Goal: Transaction & Acquisition: Purchase product/service

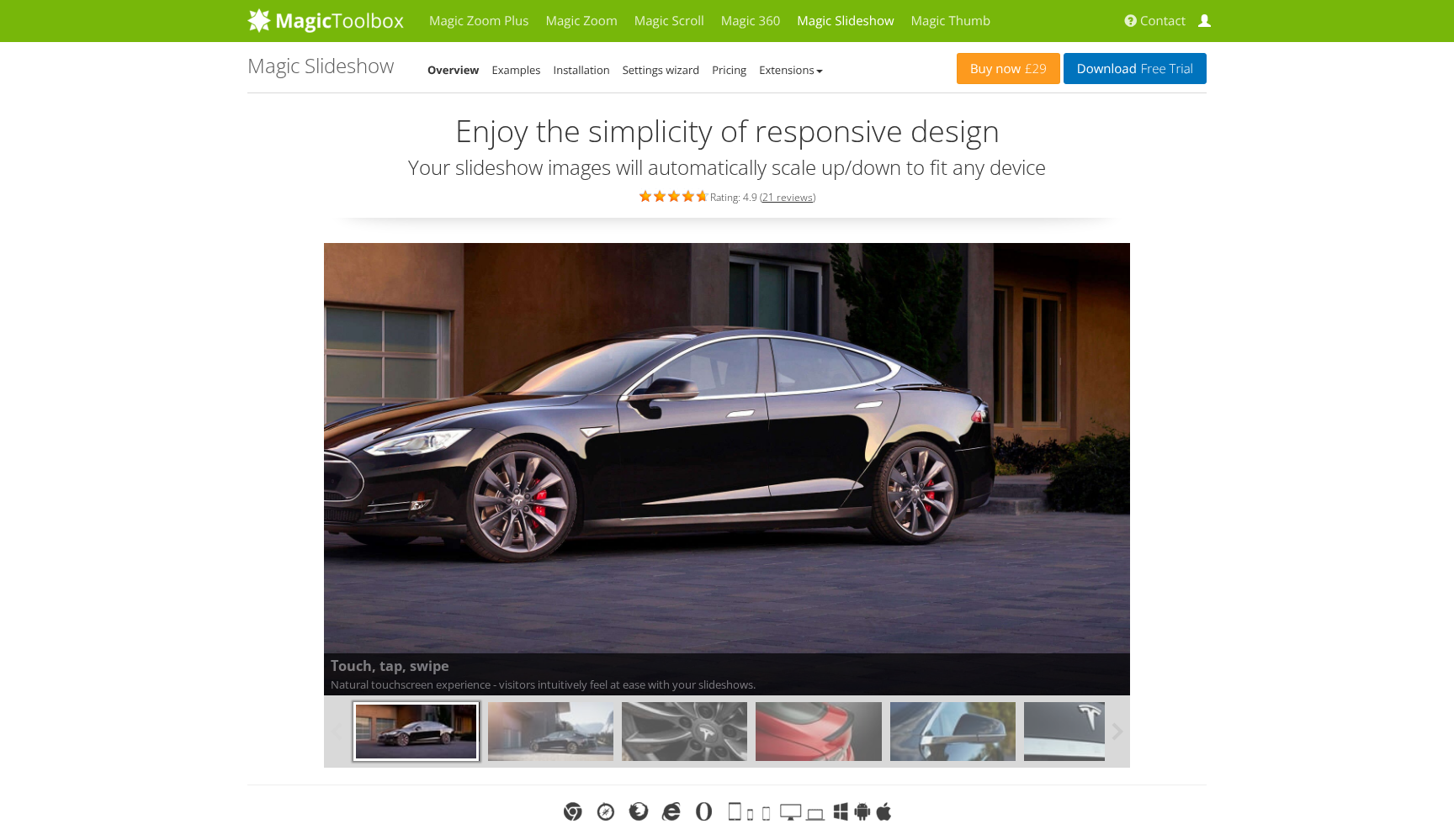
click at [1201, 23] on span at bounding box center [1204, 21] width 12 height 12
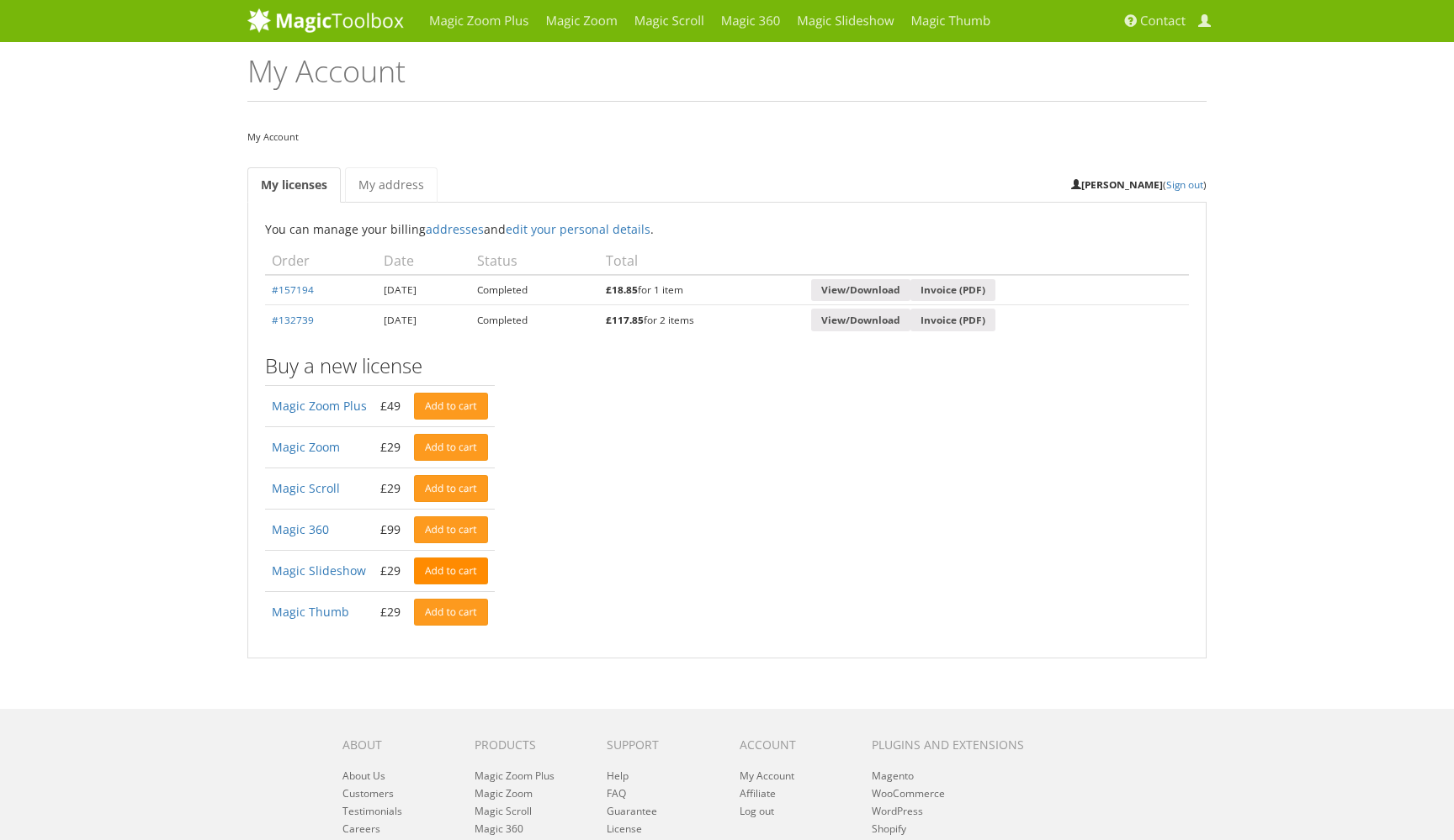
click at [451, 565] on link "Add to cart" at bounding box center [451, 571] width 74 height 27
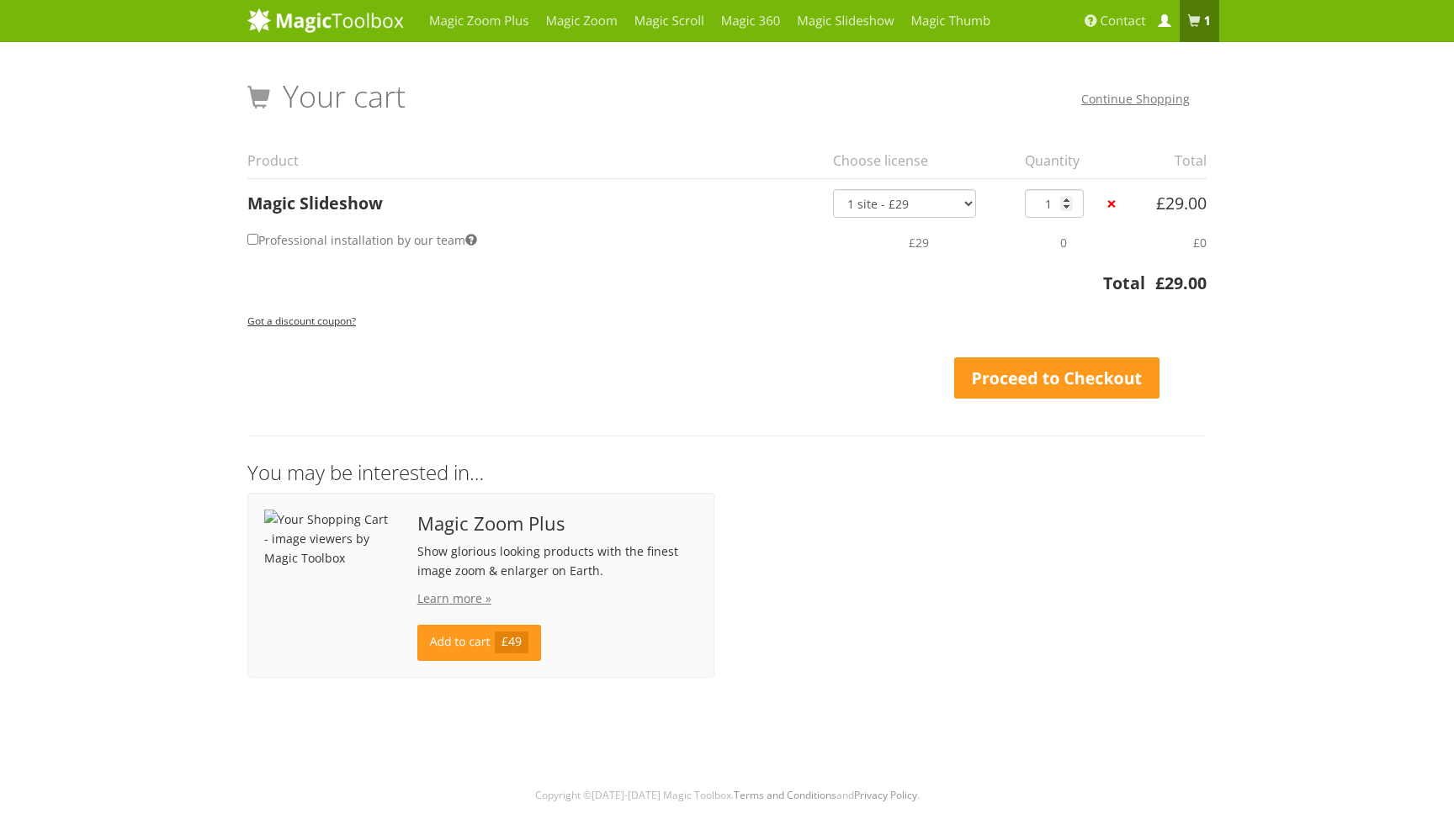
click at [1164, 19] on span at bounding box center [1164, 21] width 12 height 12
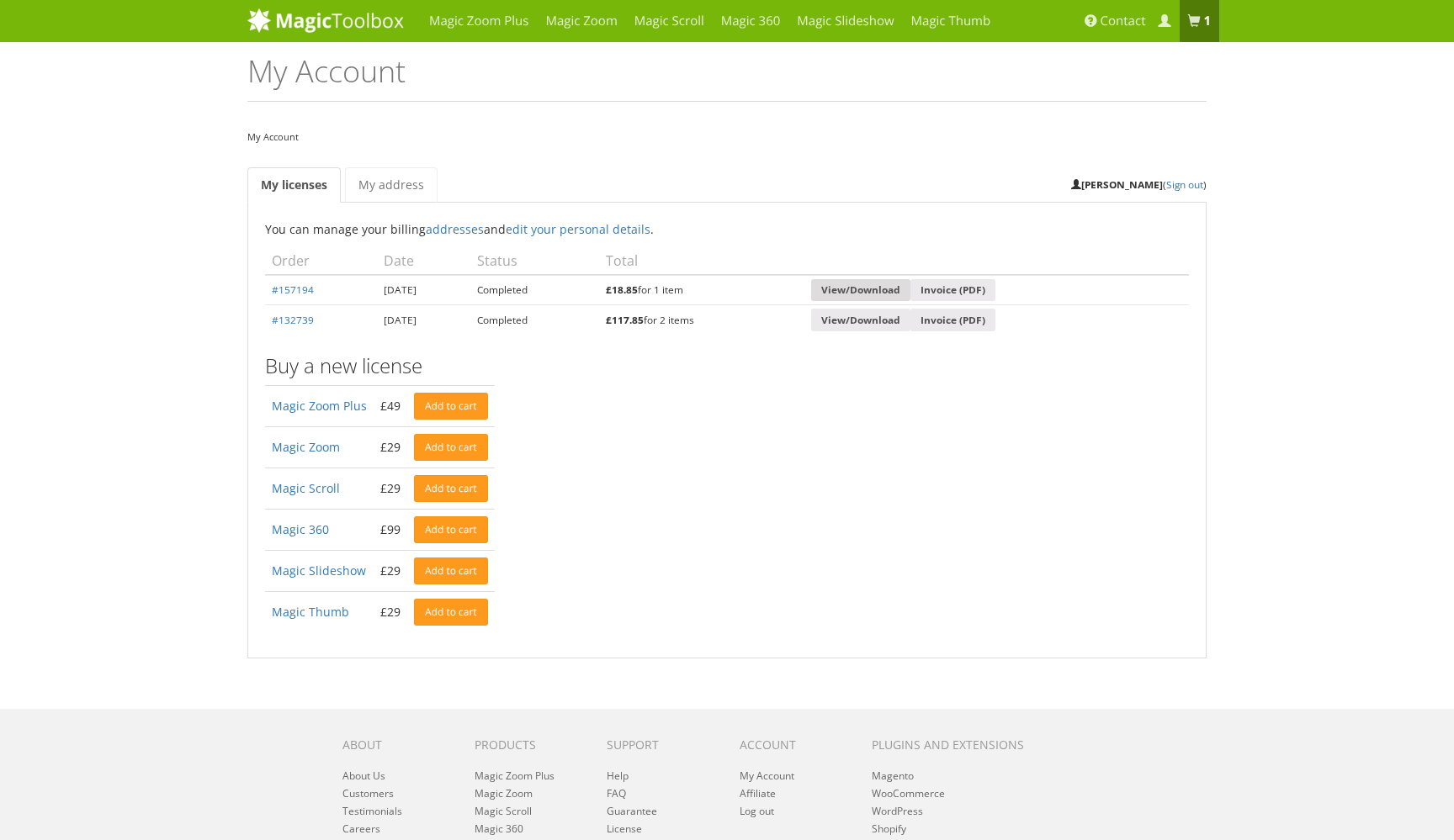
click at [911, 283] on link "View/Download" at bounding box center [860, 291] width 100 height 23
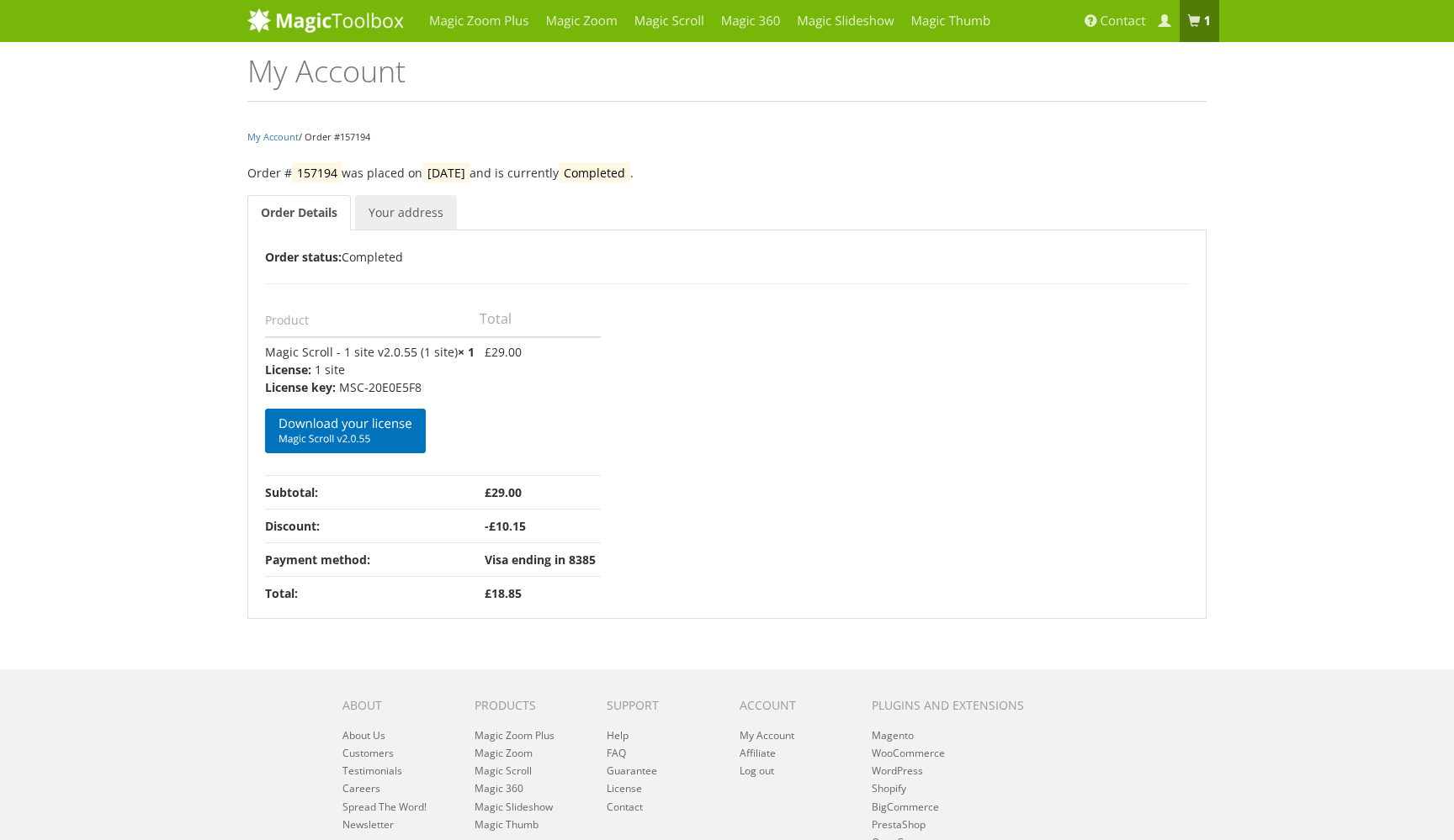
click at [399, 211] on link "Your address" at bounding box center [405, 212] width 101 height 35
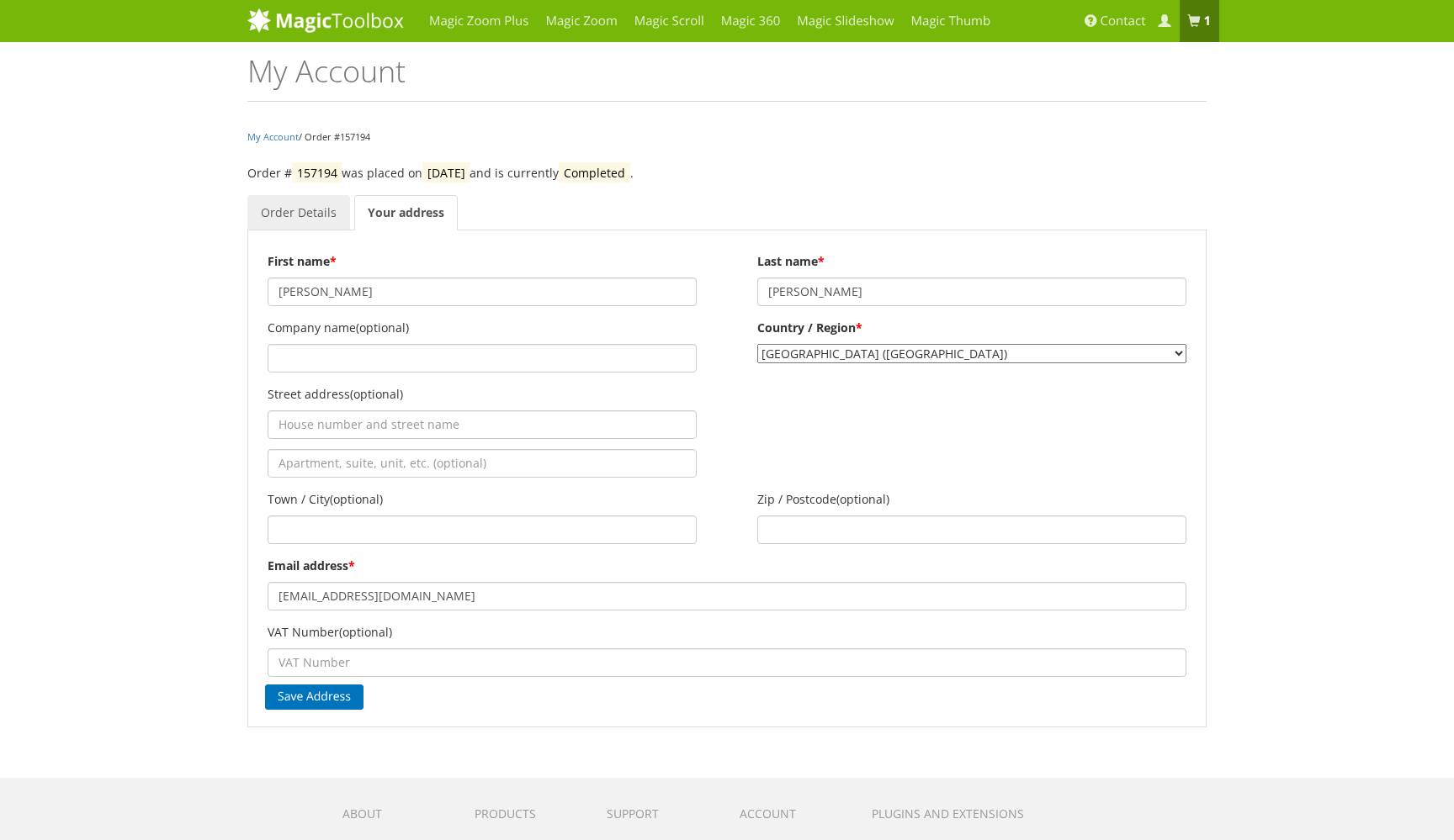
click at [294, 203] on link "Order Details" at bounding box center [299, 212] width 102 height 35
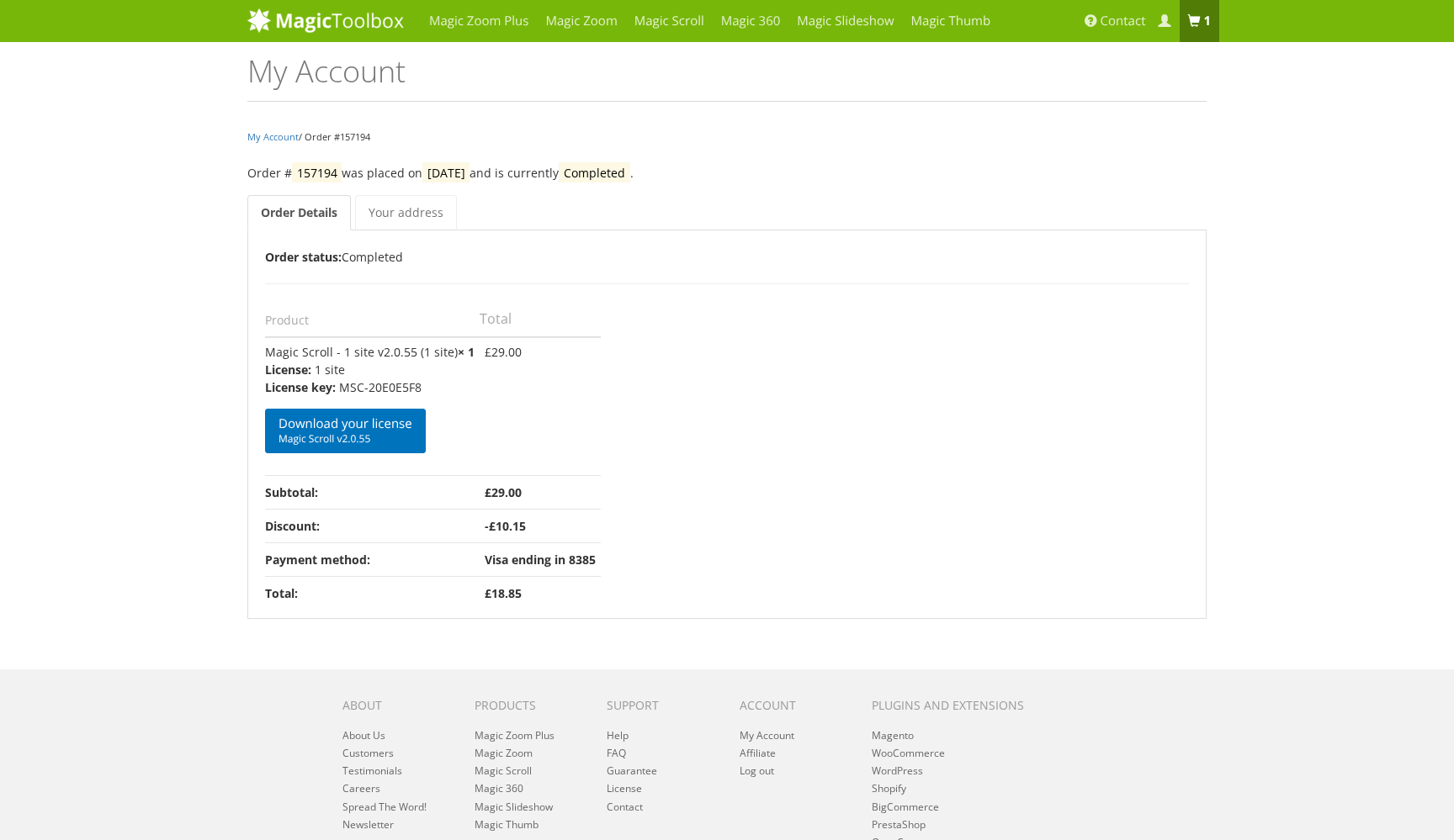
click at [1202, 20] on link "1 item" at bounding box center [1200, 21] width 41 height 42
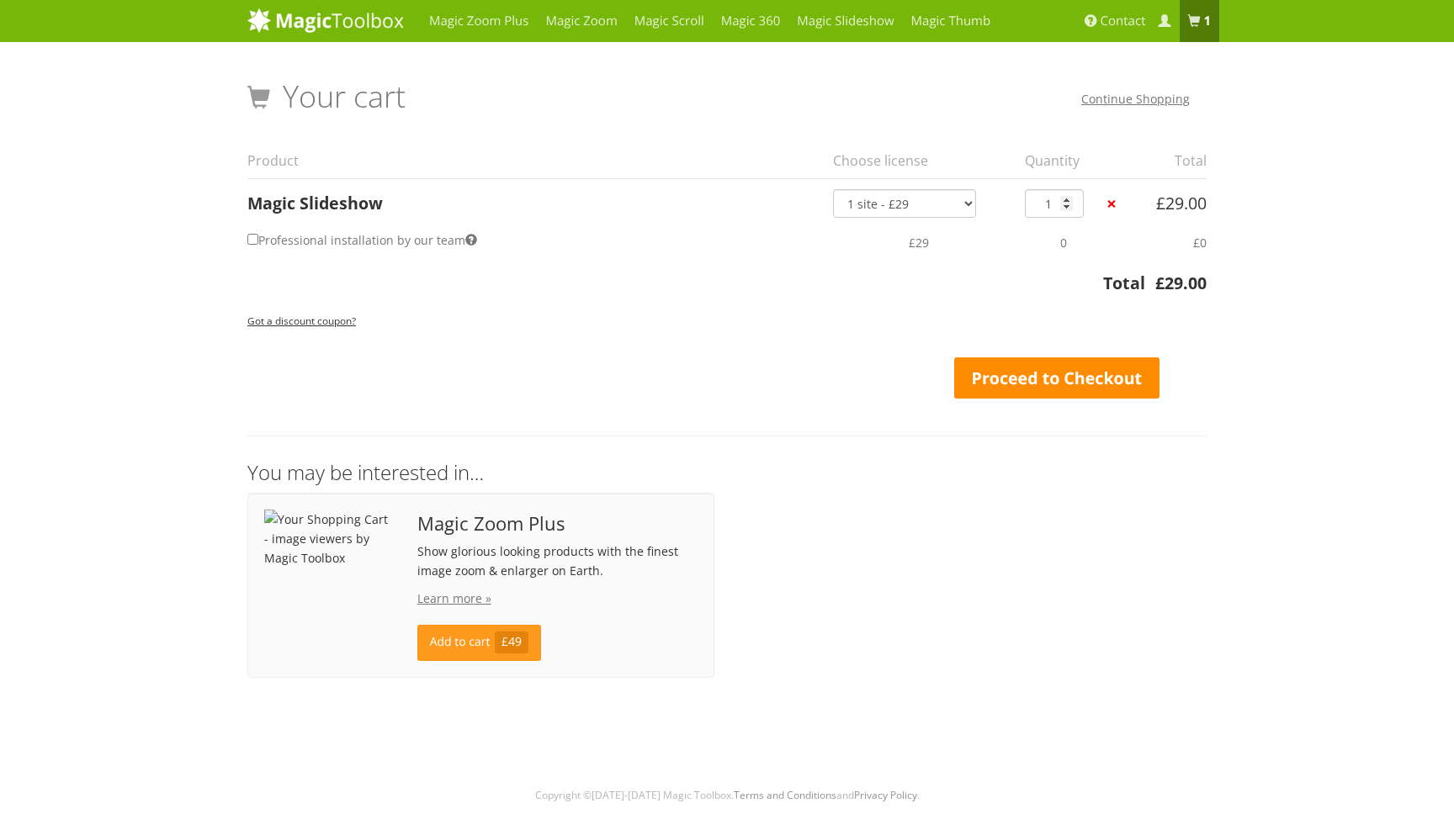
click at [1080, 357] on link "Proceed to Checkout" at bounding box center [1057, 378] width 205 height 42
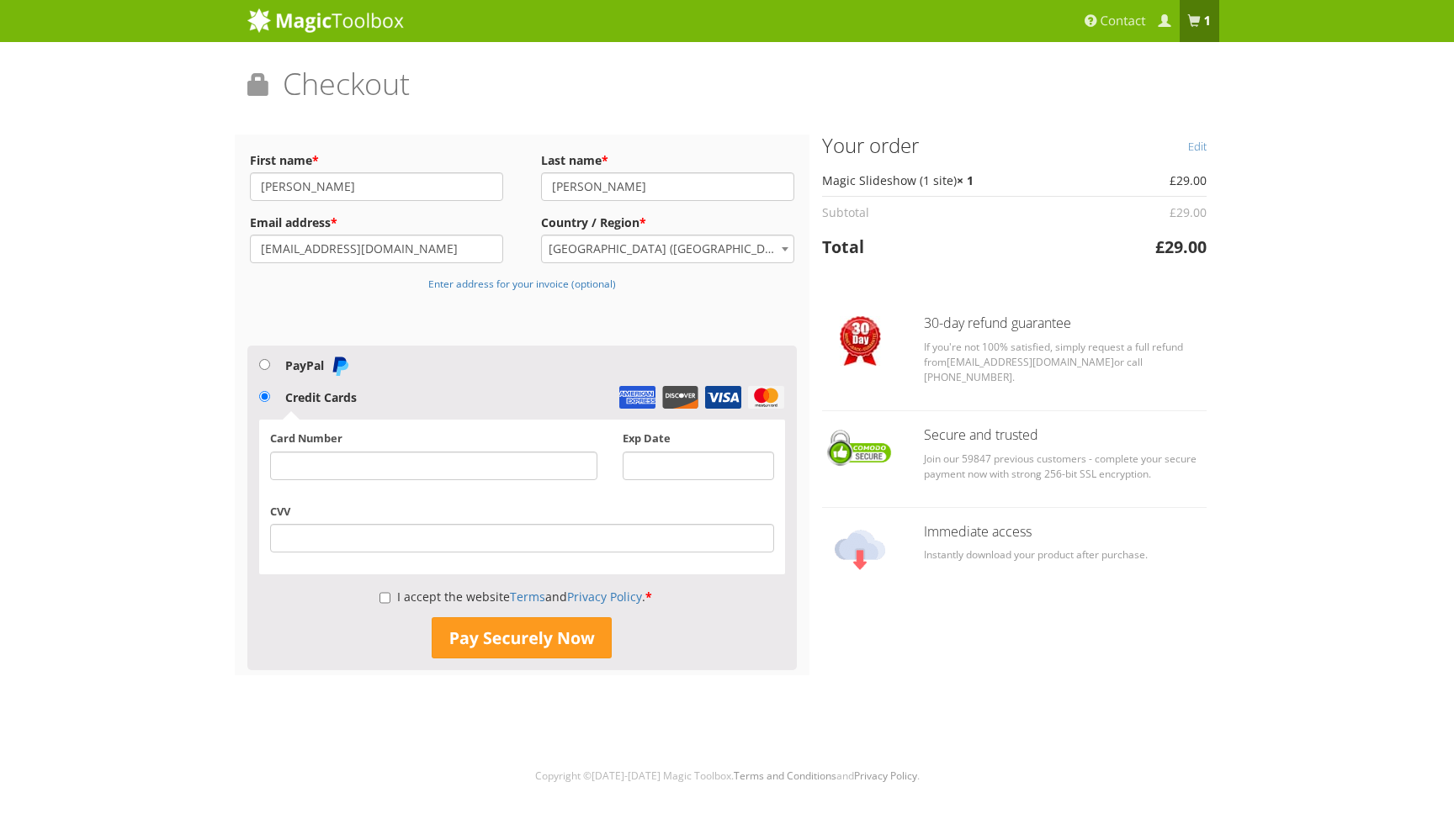
click at [483, 455] on div at bounding box center [433, 466] width 327 height 28
click at [625, 547] on div at bounding box center [522, 539] width 504 height 28
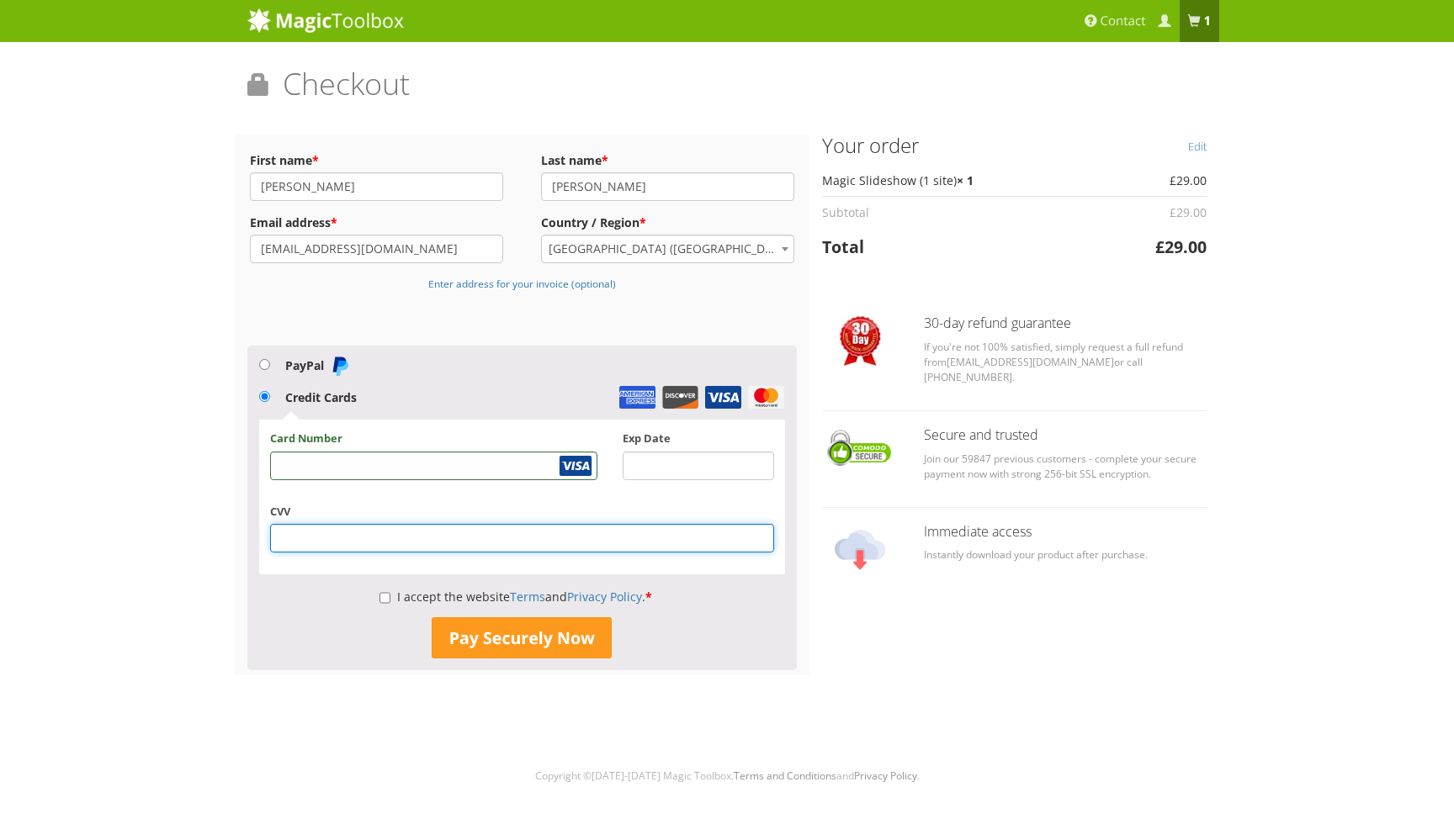
click at [382, 599] on input "I accept the website Terms and Privacy Policy . *" at bounding box center [385, 598] width 11 height 28
checkbox input "true"
click at [548, 654] on button "Pay Securely Now" at bounding box center [522, 638] width 180 height 42
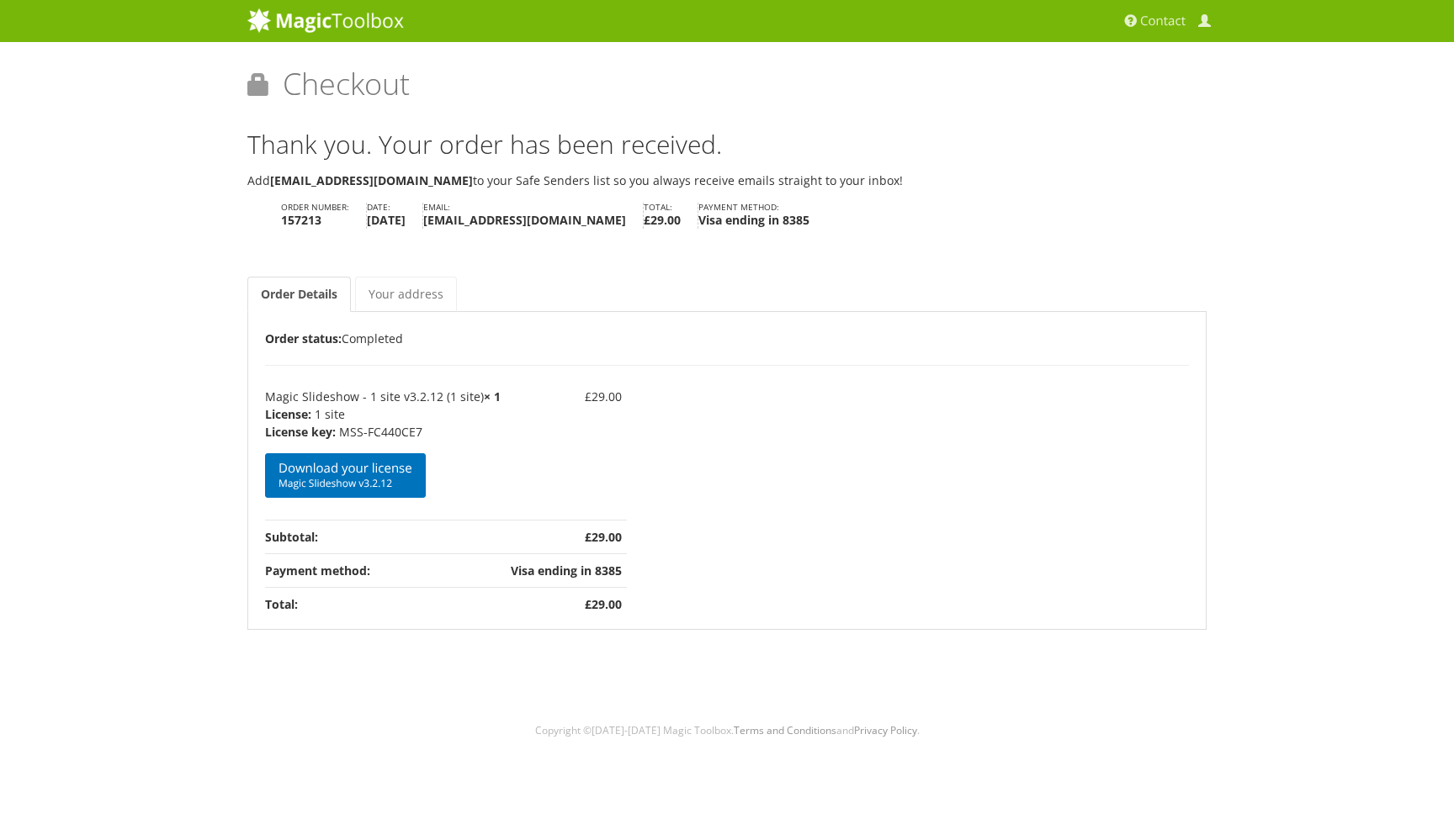
click at [408, 433] on p "MSS-FC440CE7" at bounding box center [382, 431] width 235 height 18
click at [340, 430] on p "MSS-FC440CE7" at bounding box center [382, 431] width 235 height 18
click at [436, 417] on p "1 site" at bounding box center [382, 414] width 235 height 18
drag, startPoint x: 424, startPoint y: 431, endPoint x: 344, endPoint y: 431, distance: 80.0
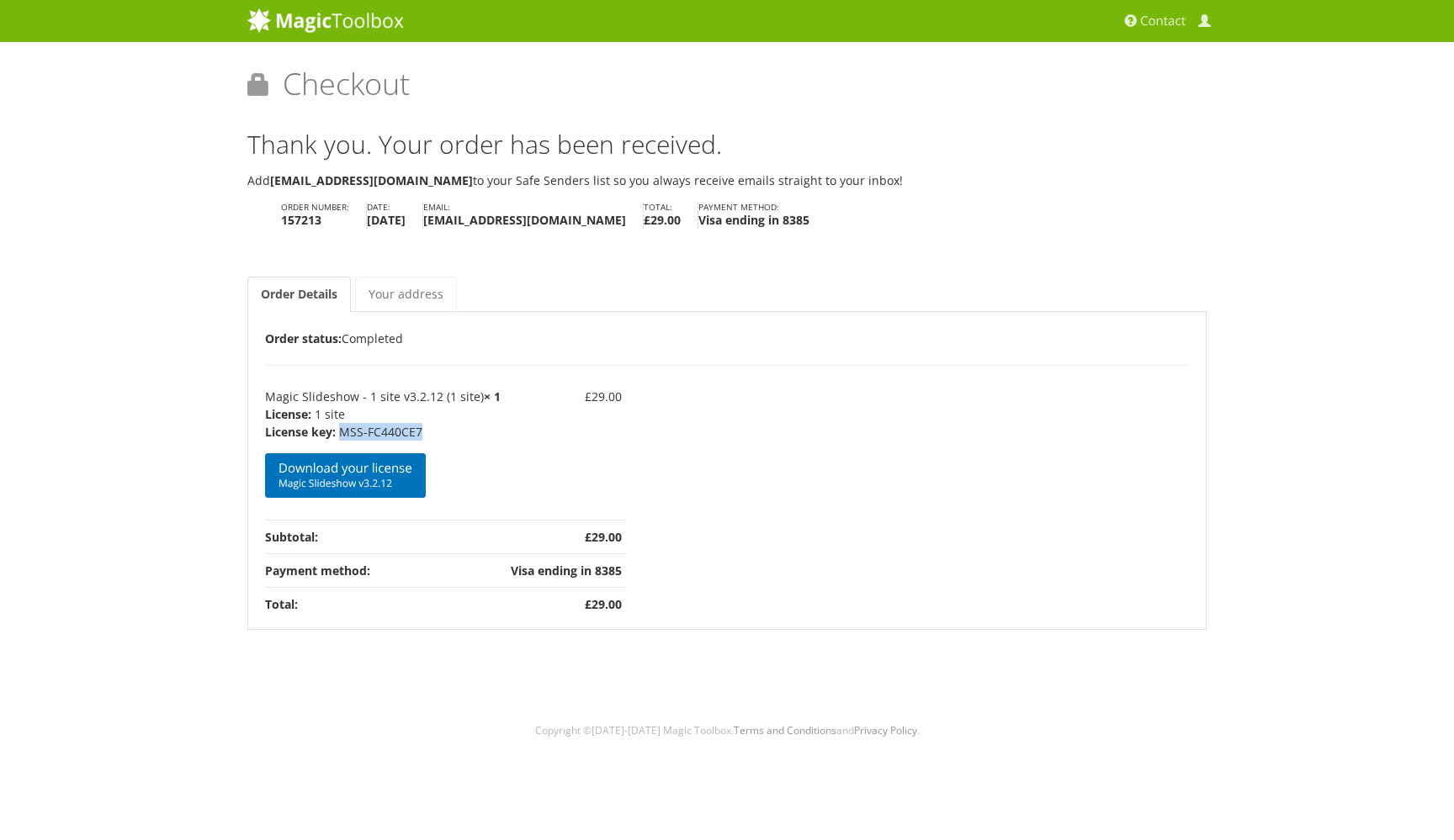
click at [343, 431] on p "MSS-FC440CE7" at bounding box center [382, 431] width 235 height 18
copy p "MSS-FC440CE7"
click at [939, 188] on p "Add support@magictoolbox.com to your Safe Senders list so you always receive em…" at bounding box center [727, 180] width 959 height 19
click at [373, 473] on link "Download your license Magic Slideshow v3.2.12" at bounding box center [344, 475] width 160 height 45
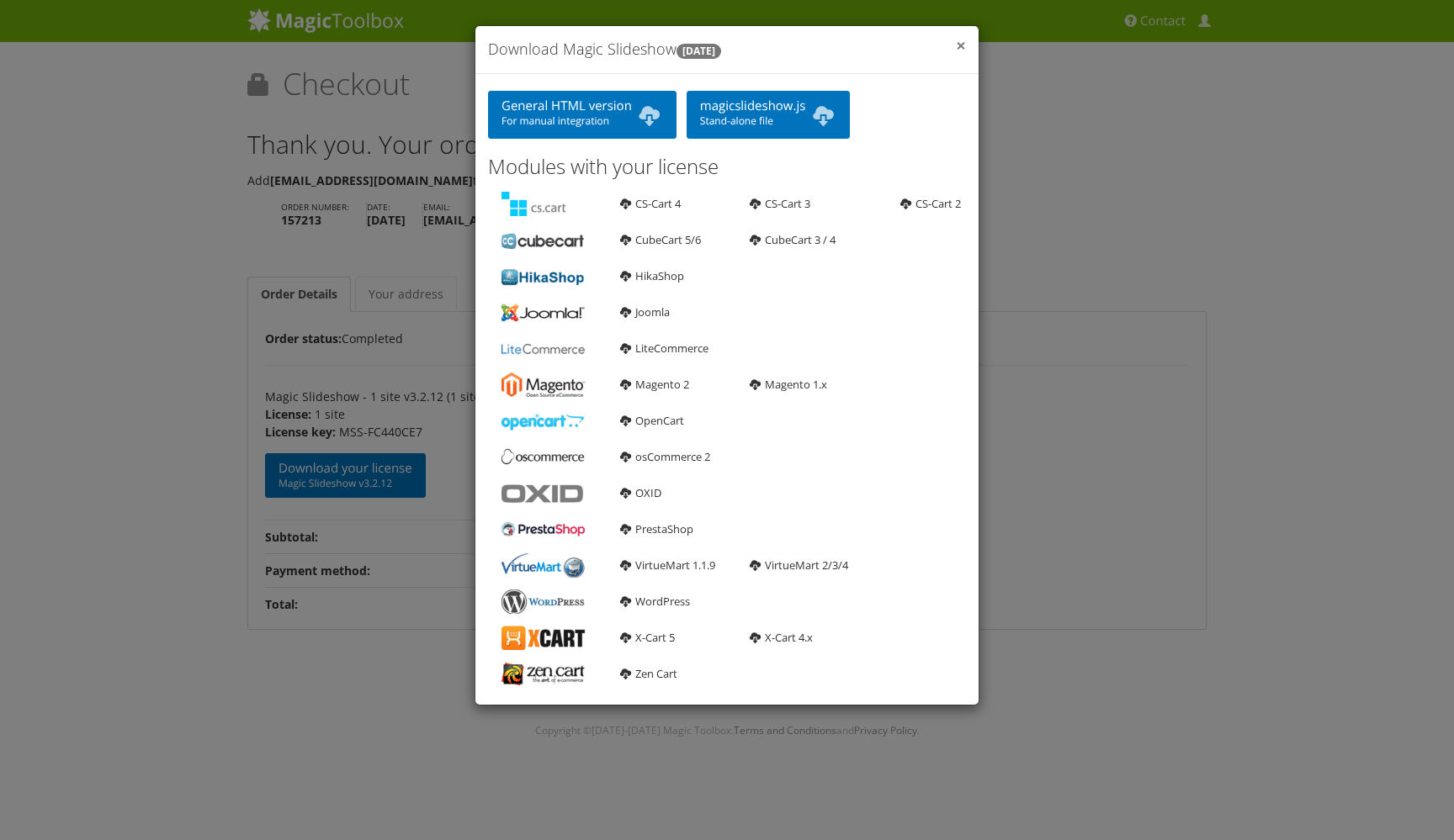
click at [962, 46] on span "×" at bounding box center [961, 45] width 10 height 24
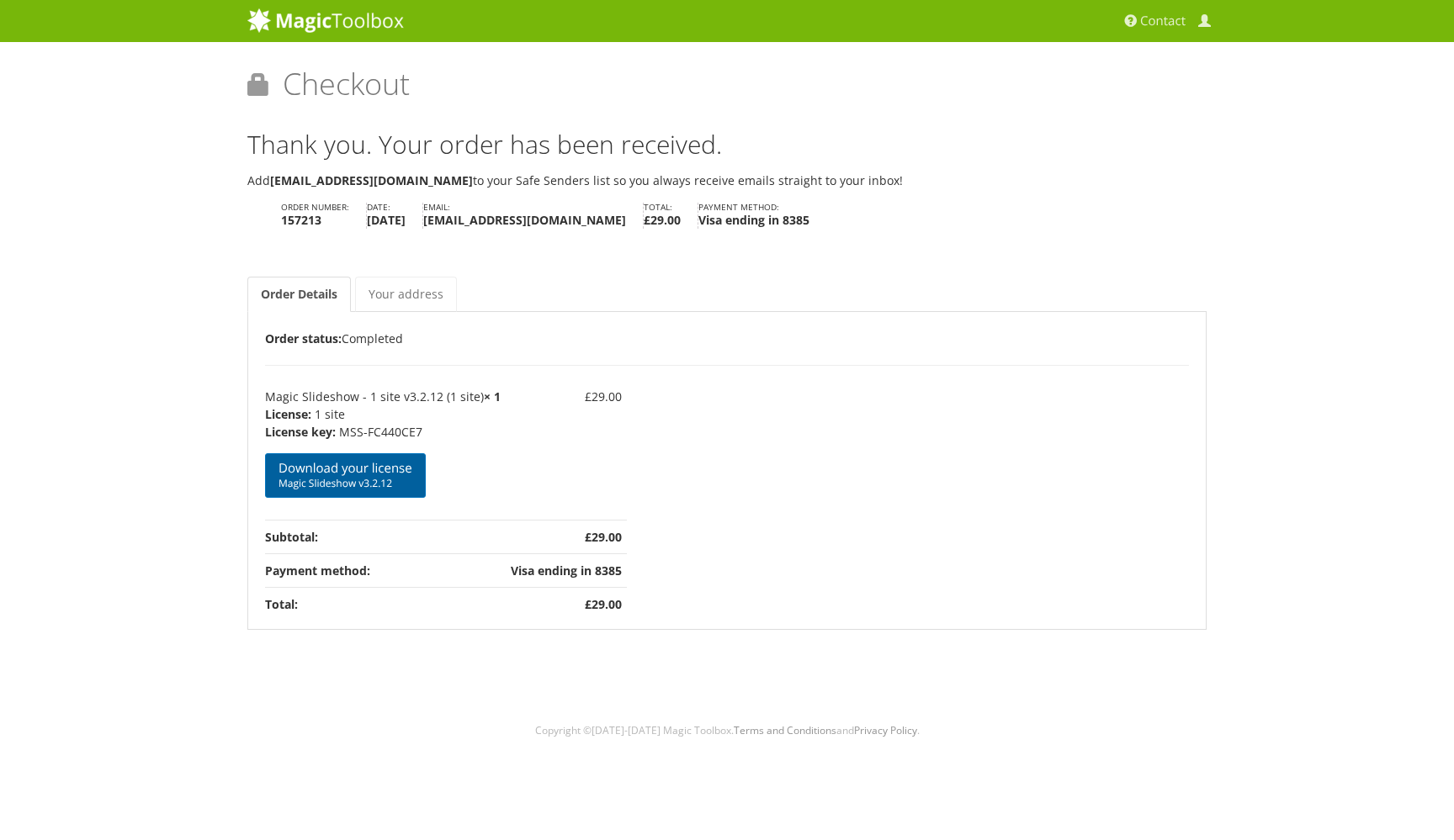
click at [403, 463] on link "Download your license Magic Slideshow v3.2.12" at bounding box center [344, 475] width 160 height 45
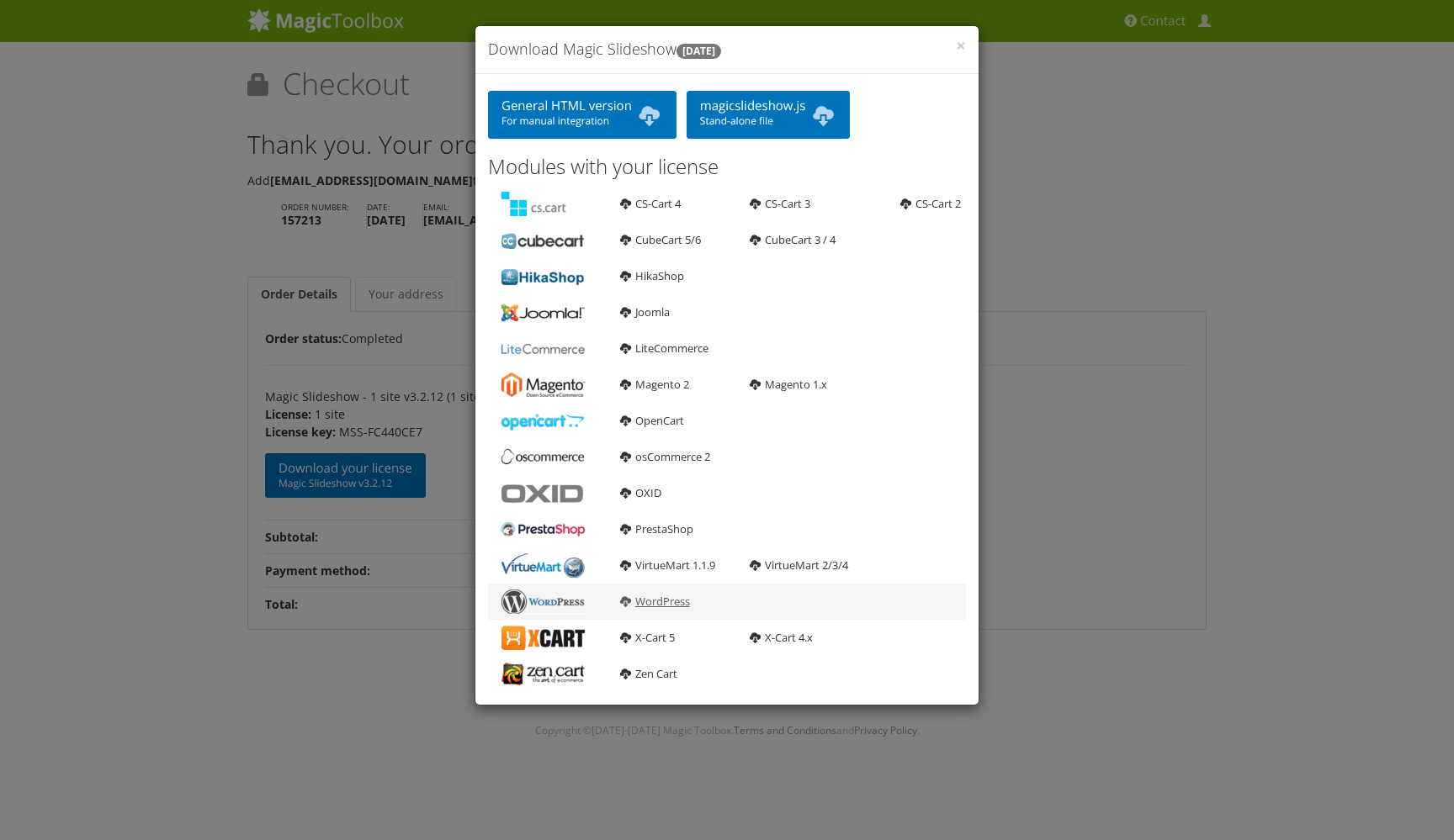
click at [664, 602] on link "WordPress" at bounding box center [655, 601] width 70 height 15
